Goal: Book appointment/travel/reservation

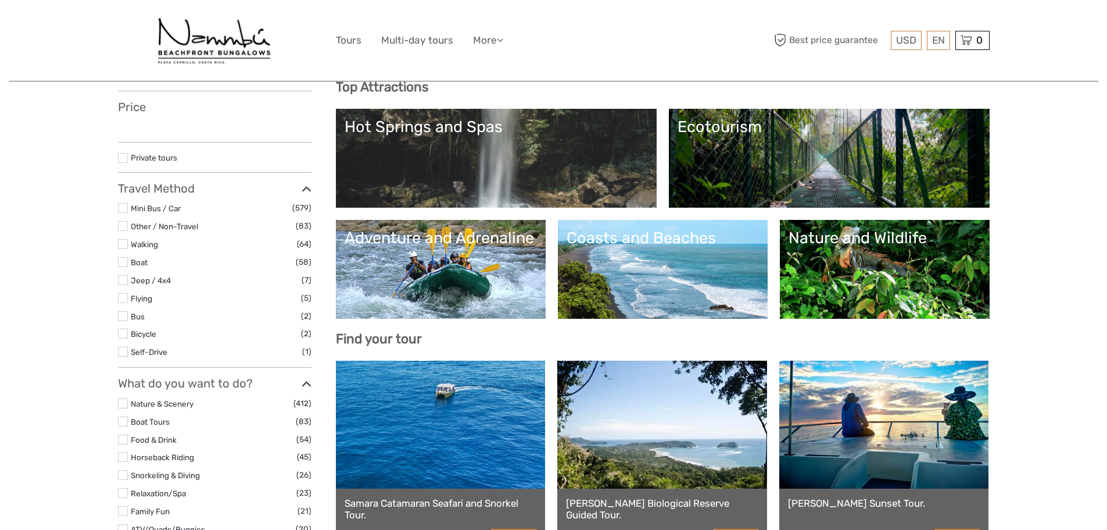
scroll to position [174, 0]
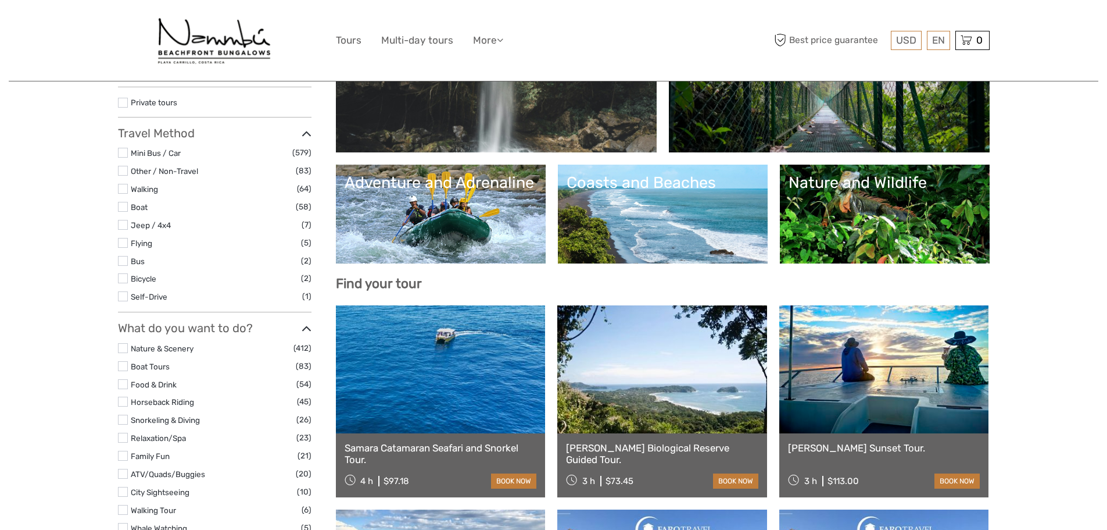
click at [681, 184] on div "Coasts and Beaches" at bounding box center [663, 182] width 192 height 19
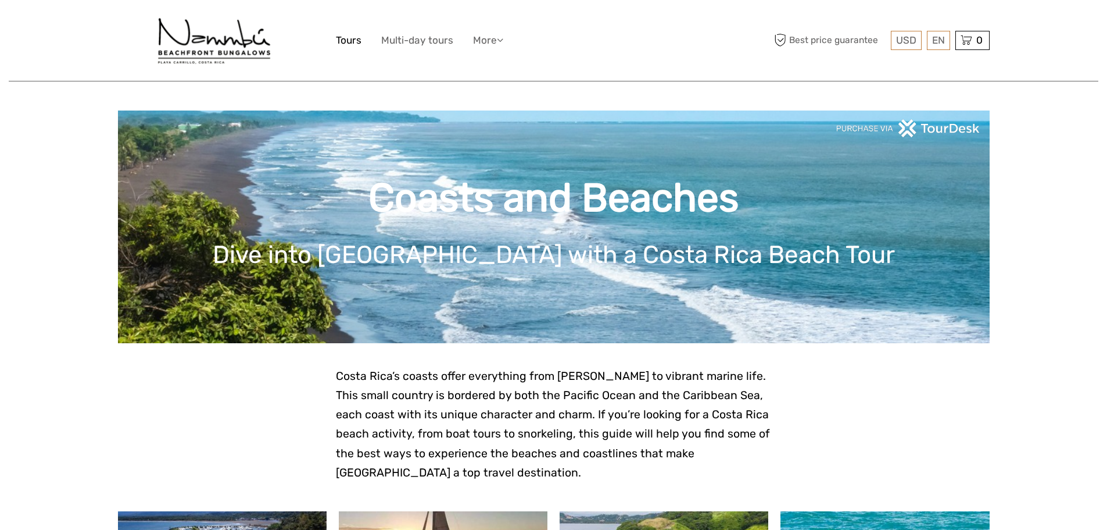
click at [351, 43] on link "Tours" at bounding box center [349, 40] width 26 height 17
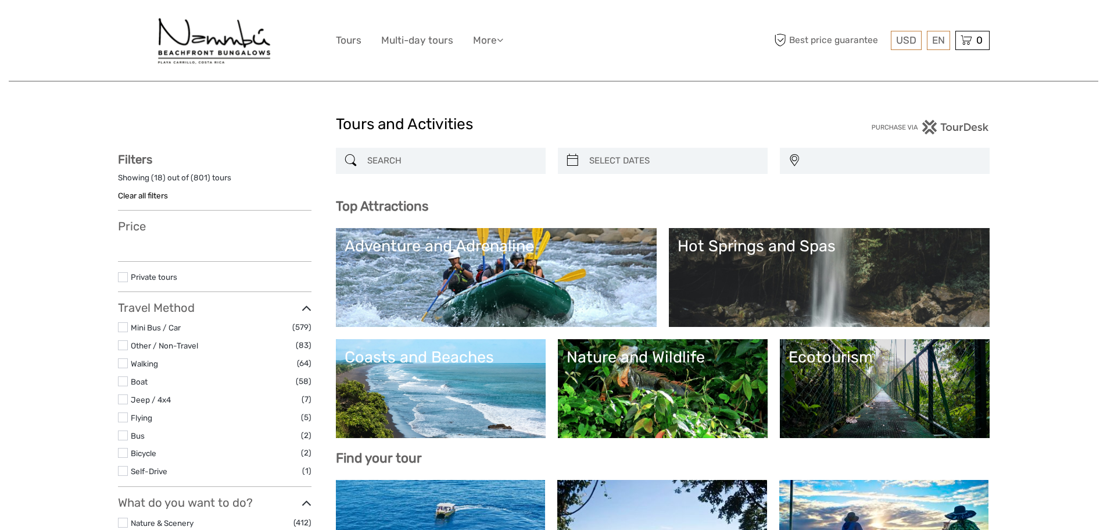
select select
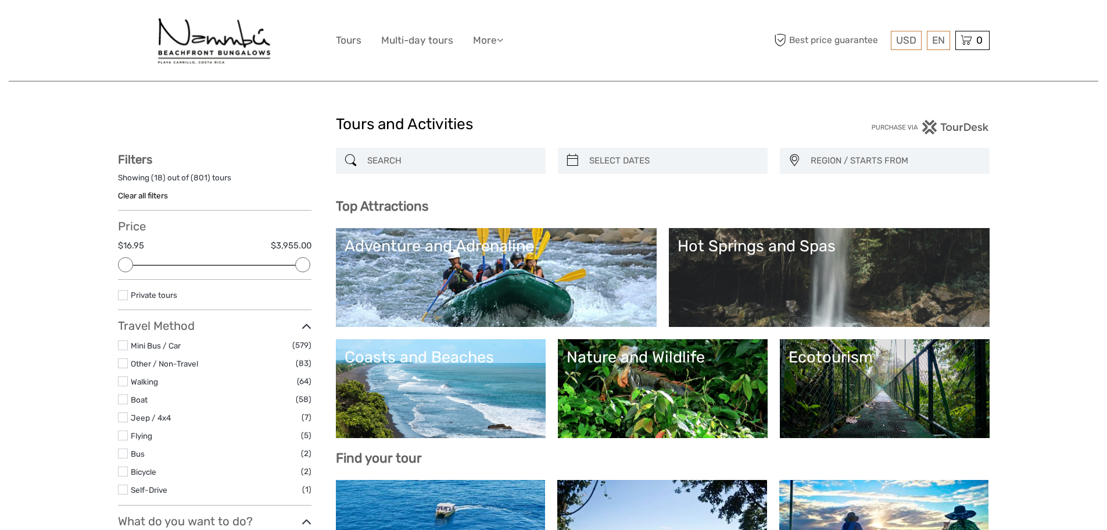
click at [472, 262] on link "Adventure and Adrenaline" at bounding box center [496, 277] width 303 height 81
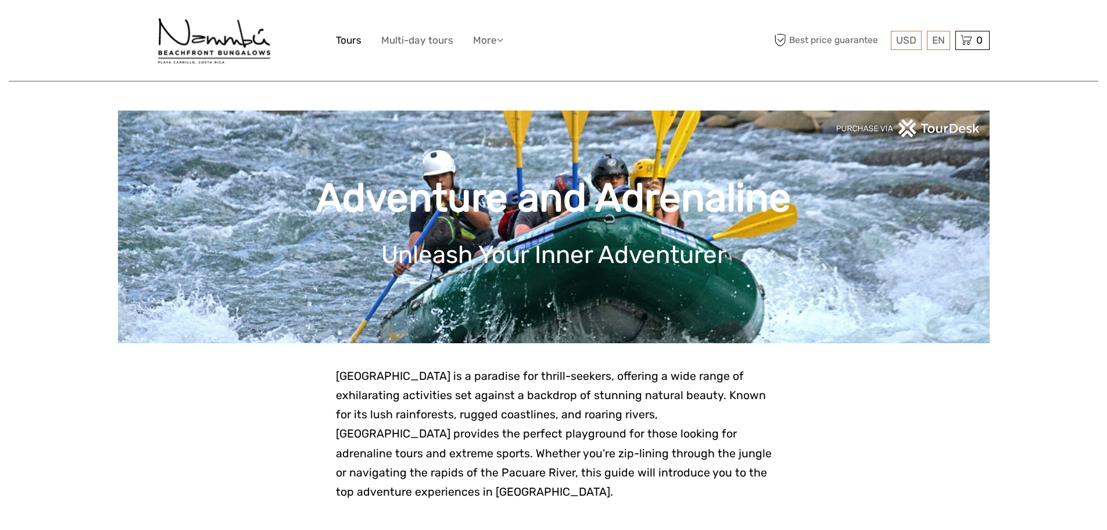
click at [348, 45] on link "Tours" at bounding box center [349, 40] width 26 height 17
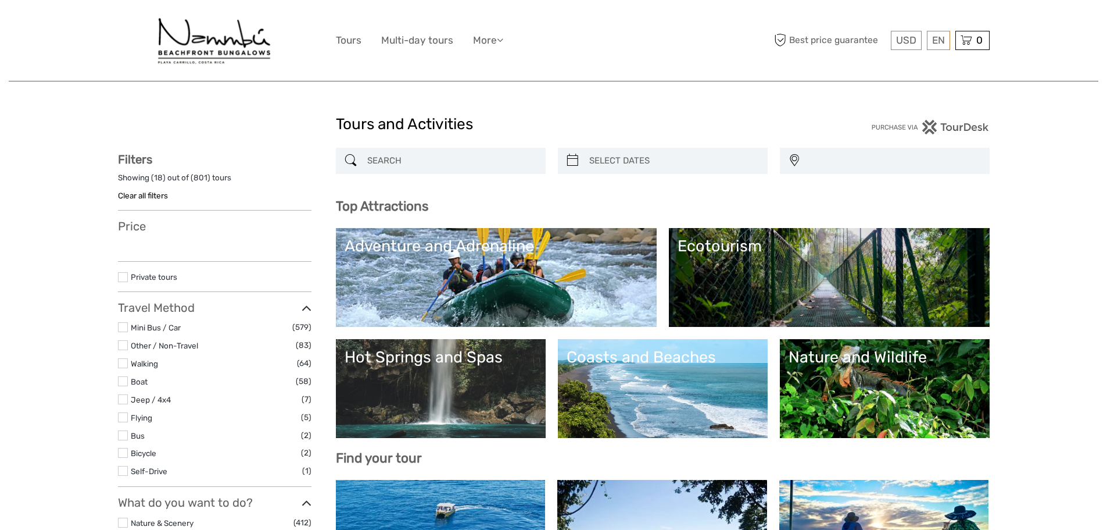
select select
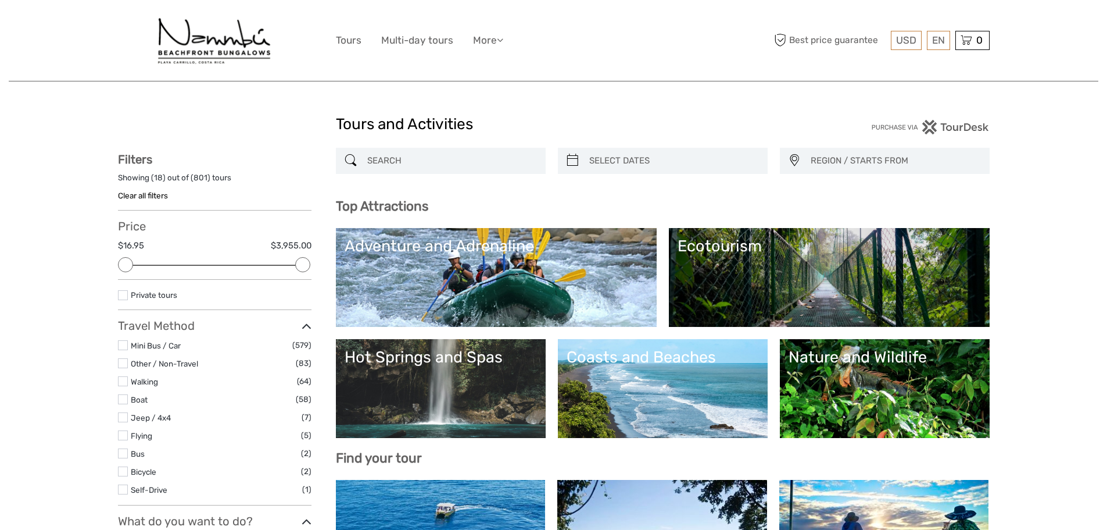
click at [700, 260] on link "Ecotourism" at bounding box center [829, 277] width 303 height 81
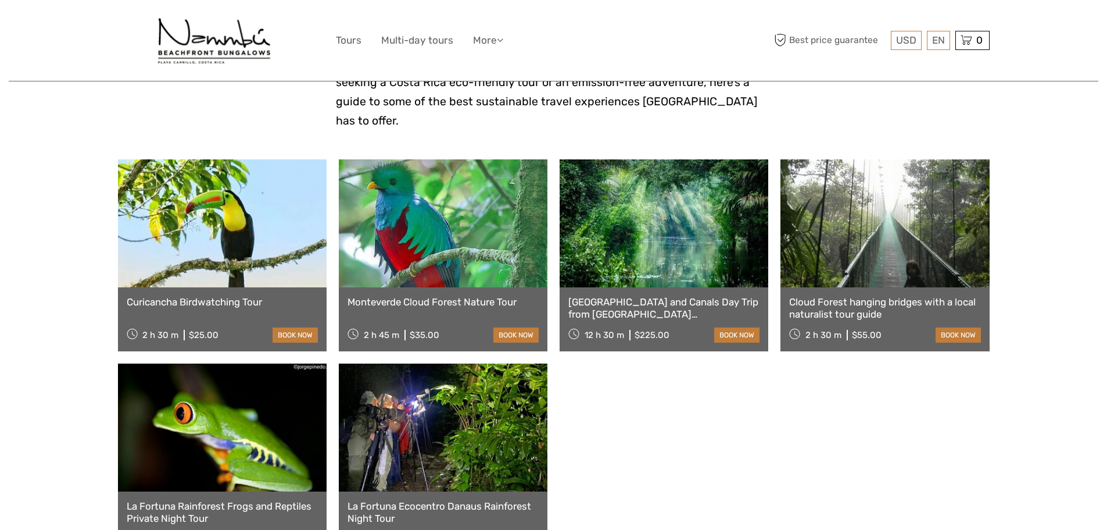
scroll to position [407, 0]
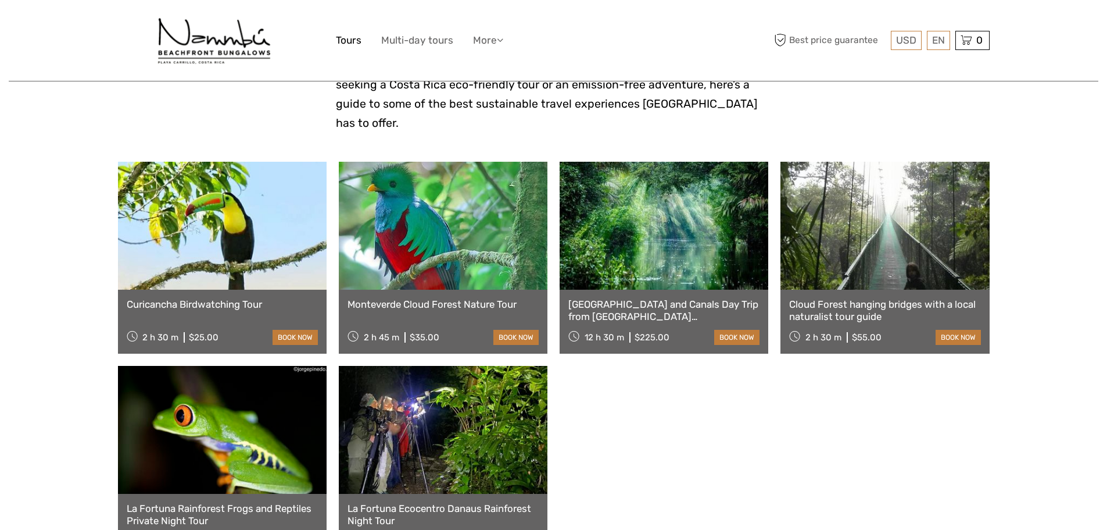
click at [353, 34] on link "Tours" at bounding box center [349, 40] width 26 height 17
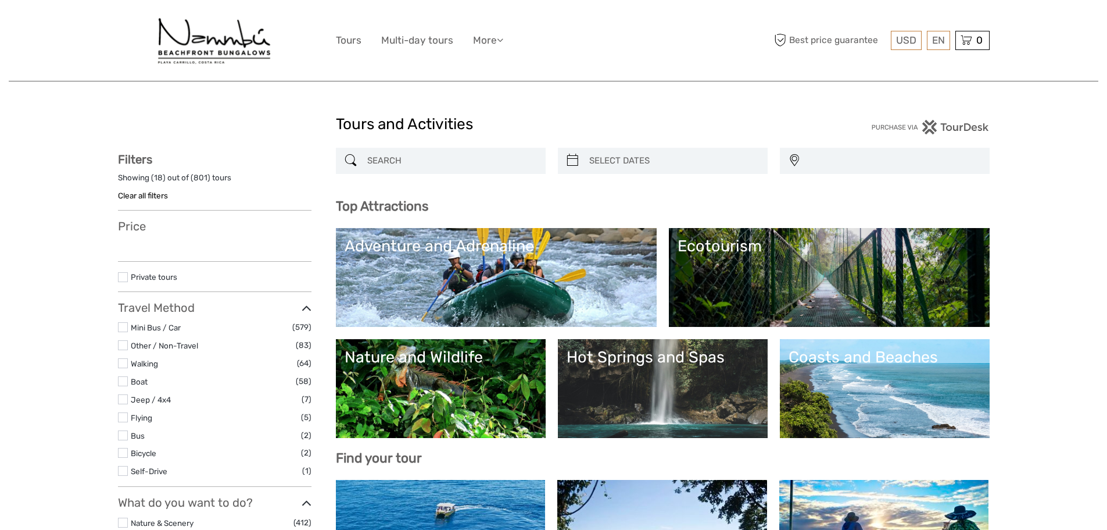
select select
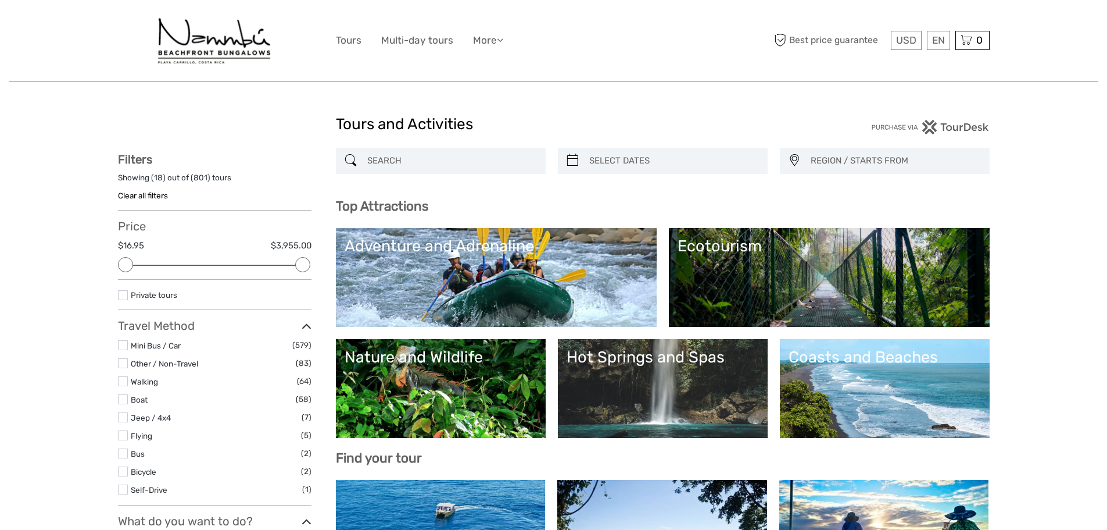
click at [685, 389] on link "Hot Springs and Spas" at bounding box center [663, 388] width 192 height 81
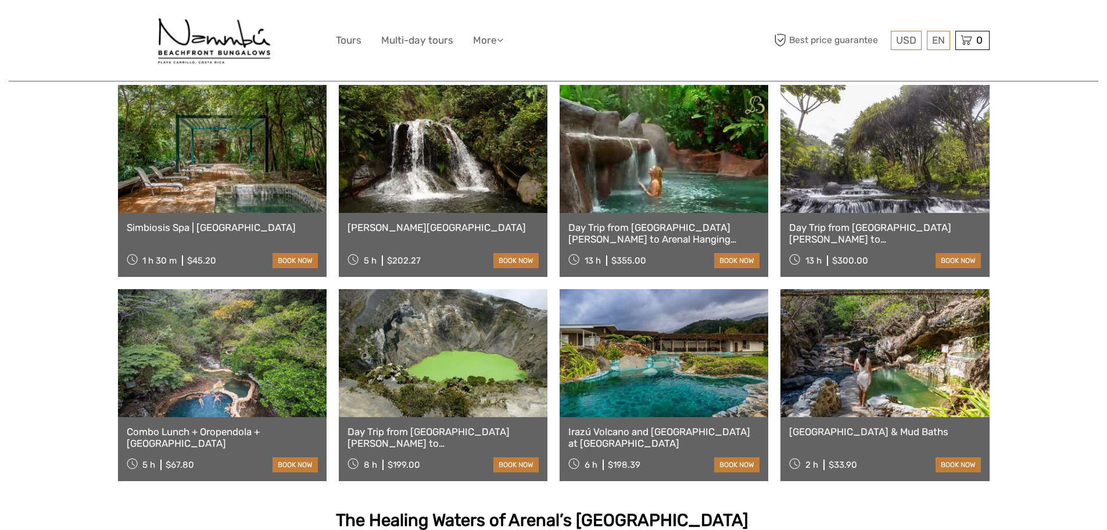
scroll to position [465, 0]
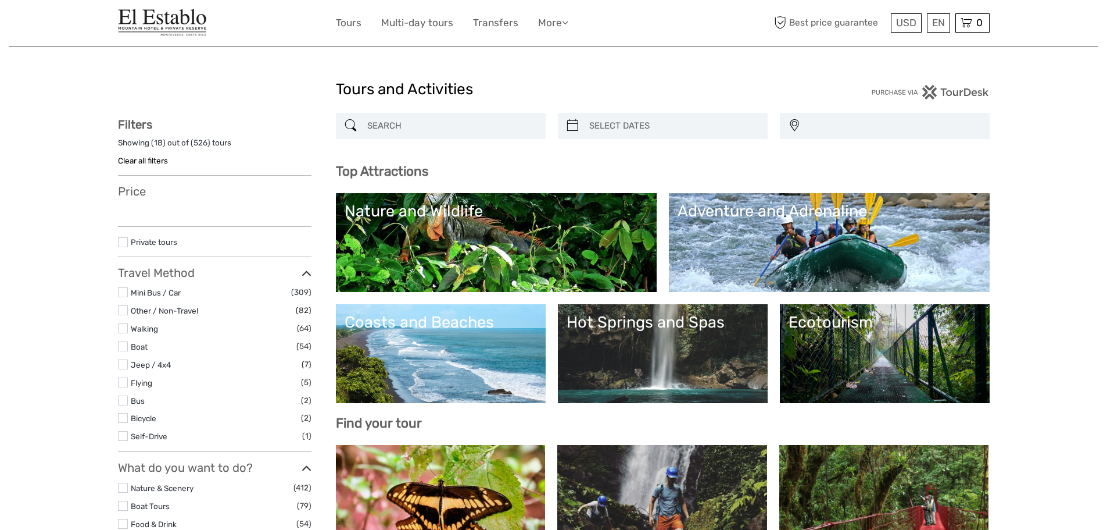
select select
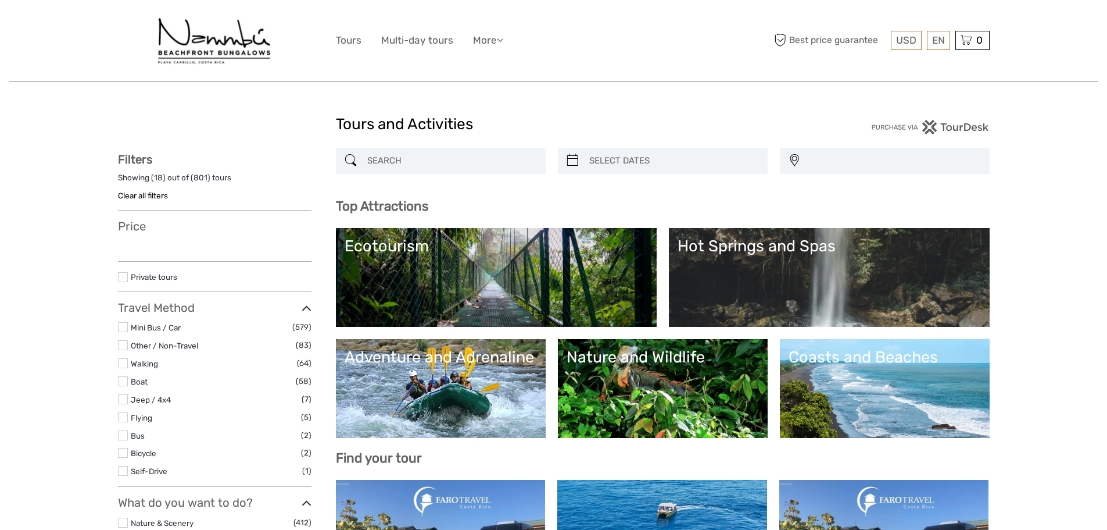
select select
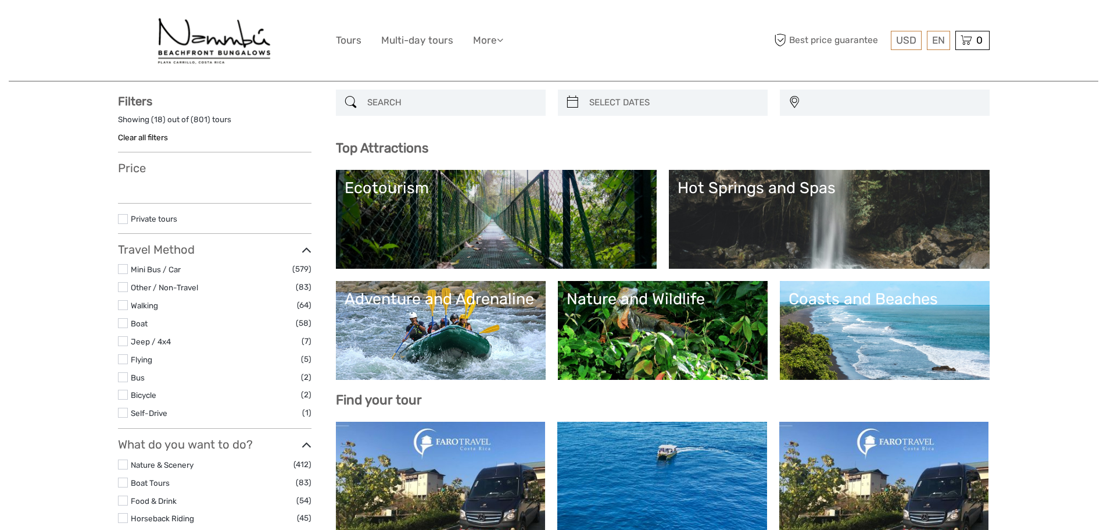
select select
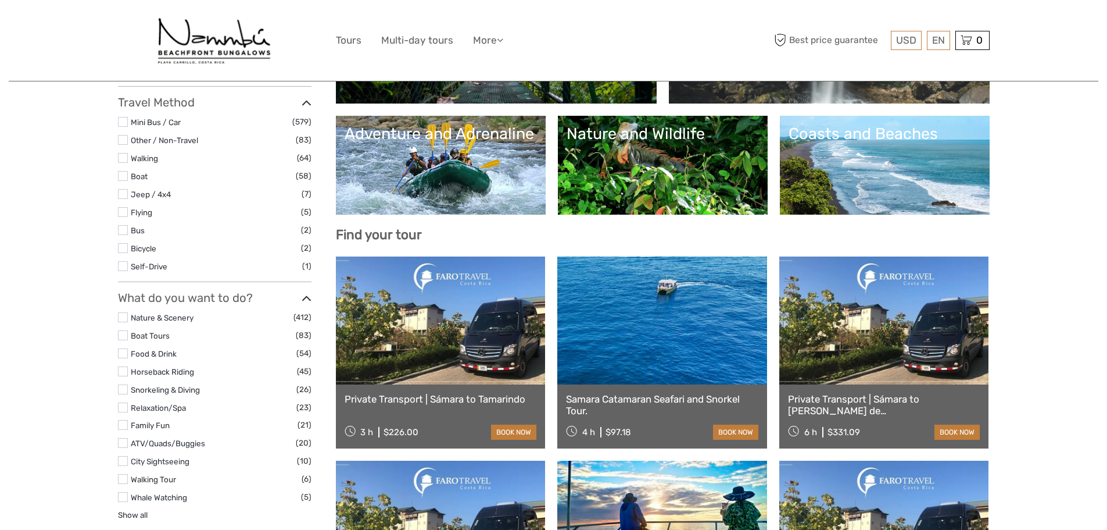
scroll to position [291, 0]
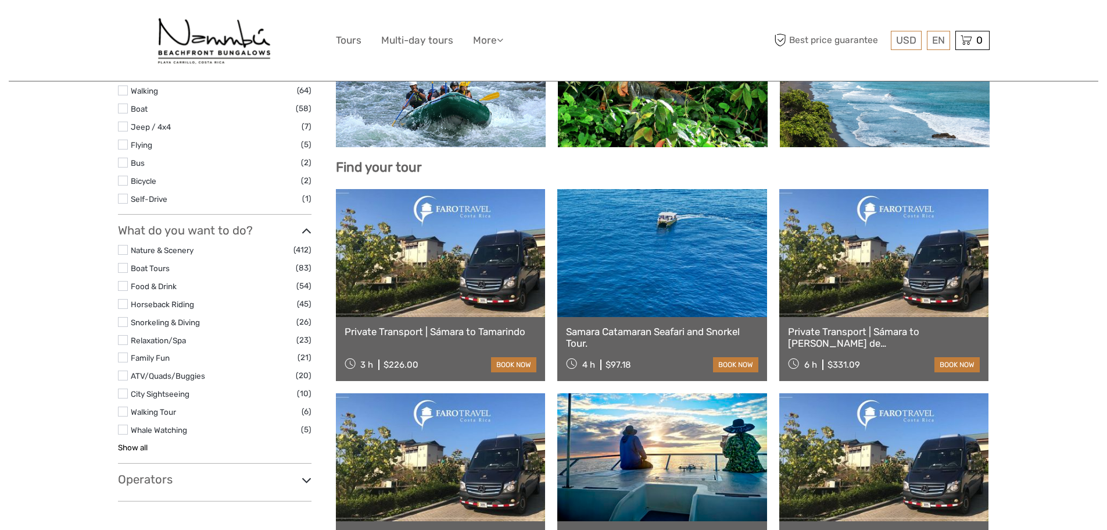
click at [141, 445] on link "Show all" at bounding box center [133, 446] width 30 height 9
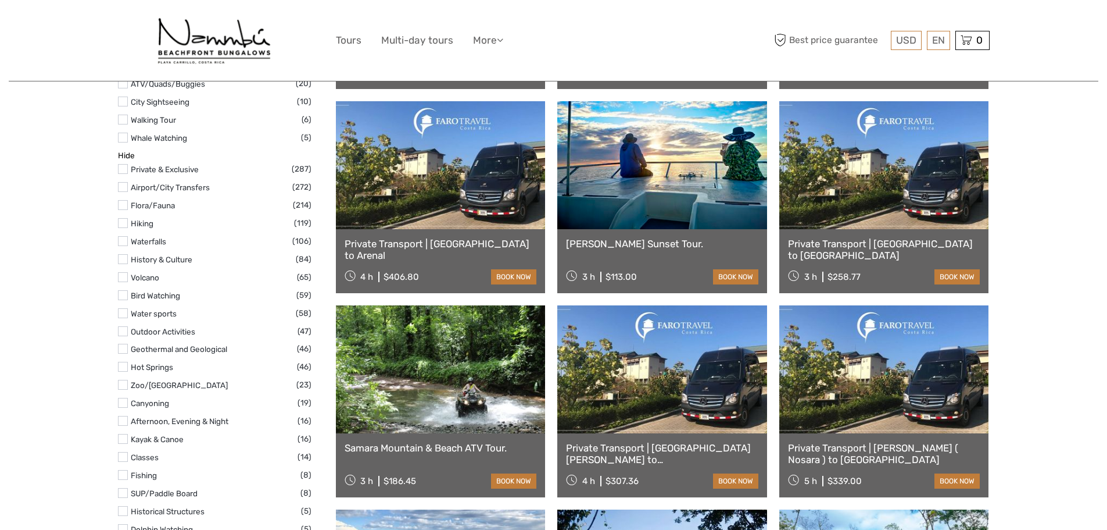
scroll to position [639, 0]
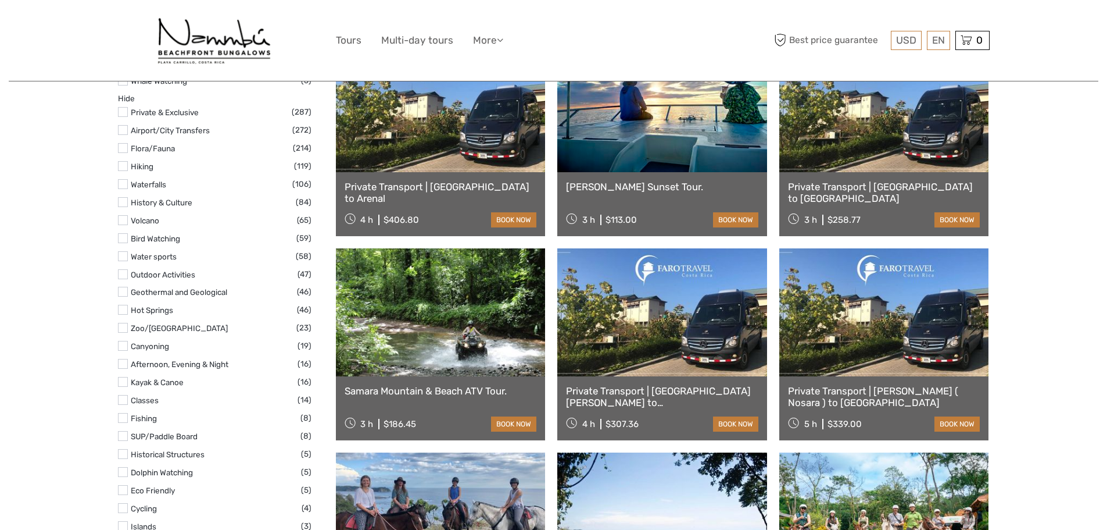
click at [128, 316] on li "Hot Springs (46)" at bounding box center [215, 309] width 194 height 13
click at [124, 308] on label at bounding box center [123, 310] width 10 height 10
click at [0, 0] on input "checkbox" at bounding box center [0, 0] width 0 height 0
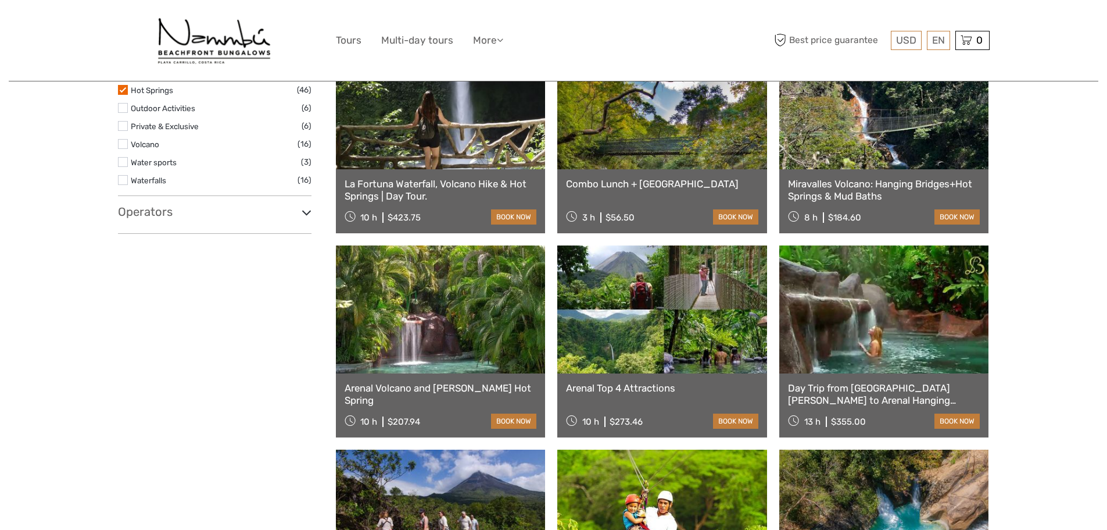
scroll to position [764, 0]
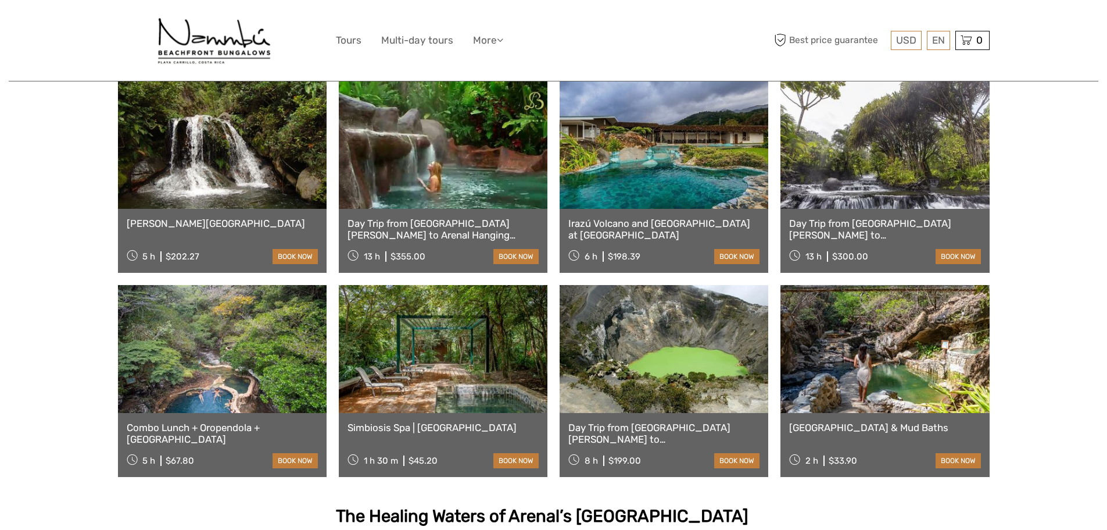
scroll to position [465, 0]
